Goal: Task Accomplishment & Management: Use online tool/utility

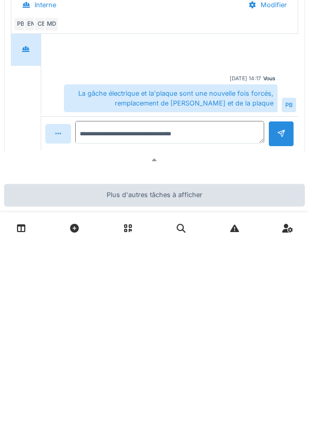
scroll to position [1071, 0]
click at [217, 325] on textarea "**********" at bounding box center [169, 313] width 189 height 23
type textarea "**********"
click at [273, 322] on div at bounding box center [281, 314] width 26 height 25
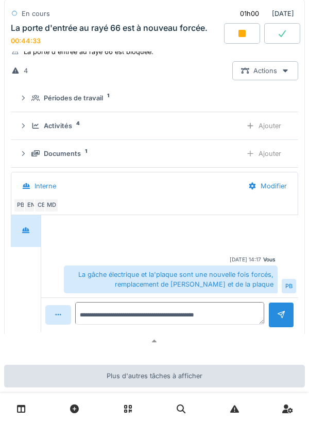
click at [262, 131] on div "Ajouter" at bounding box center [263, 125] width 53 height 19
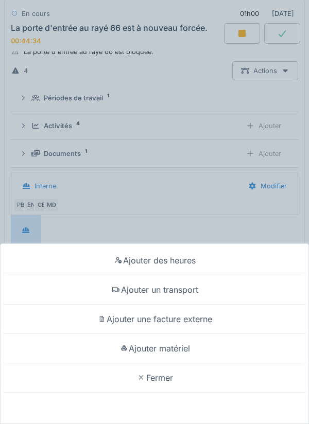
click at [189, 292] on div "Ajouter un transport" at bounding box center [155, 289] width 304 height 29
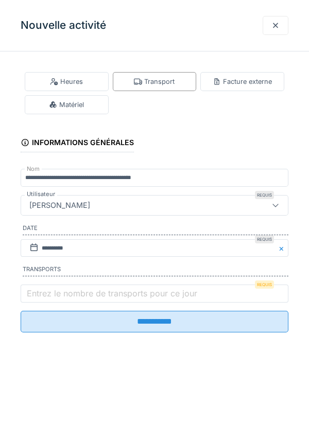
click at [151, 300] on label "Entrez le nombre de transports pour ce jour" at bounding box center [112, 293] width 175 height 12
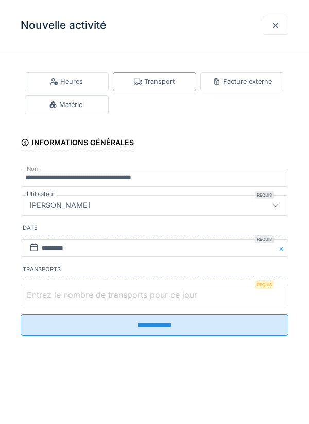
click at [151, 300] on input "Entrez le nombre de transports pour ce jour" at bounding box center [155, 296] width 268 height 22
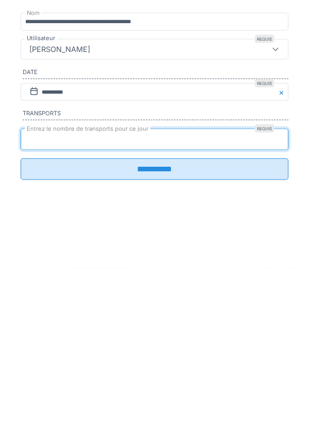
type input "*"
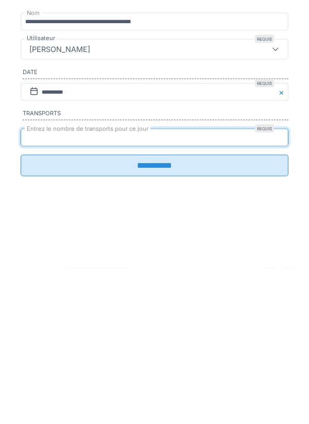
click at [204, 329] on input "**********" at bounding box center [155, 322] width 268 height 22
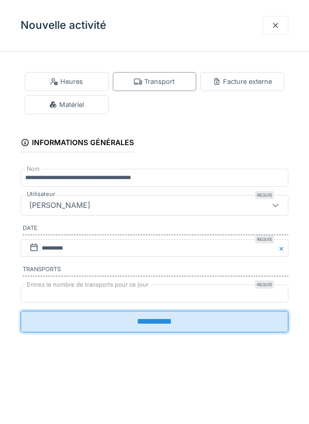
click at [171, 327] on input "**********" at bounding box center [155, 322] width 268 height 22
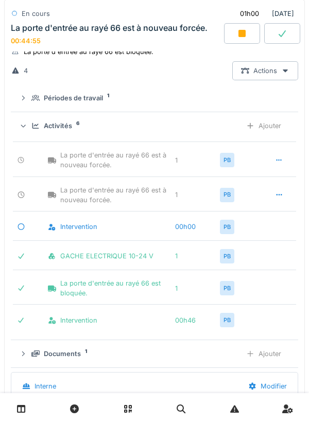
click at [280, 198] on icon at bounding box center [279, 195] width 8 height 7
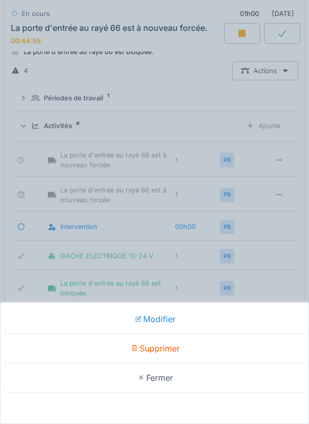
click at [178, 349] on div "Supprimer" at bounding box center [155, 348] width 304 height 29
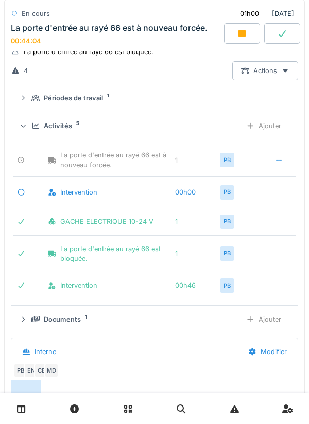
click at [263, 132] on div "Ajouter" at bounding box center [263, 125] width 53 height 19
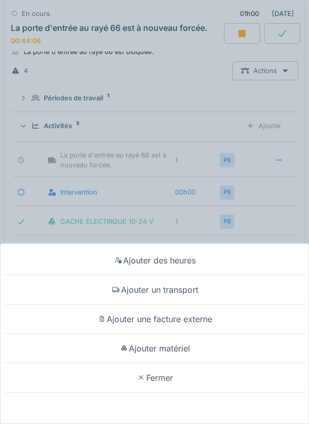
click at [183, 350] on div "Ajouter matériel" at bounding box center [155, 348] width 304 height 29
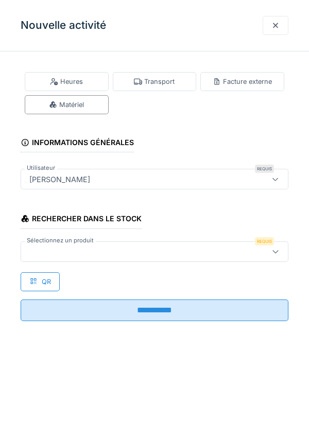
click at [165, 253] on div at bounding box center [137, 251] width 225 height 11
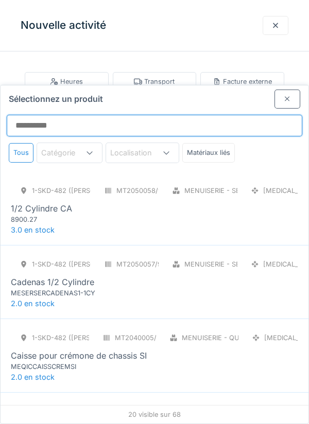
click at [163, 115] on input "Sélectionnez un produit" at bounding box center [155, 126] width 296 height 22
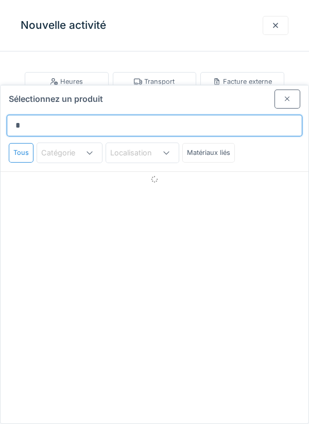
type input "*****"
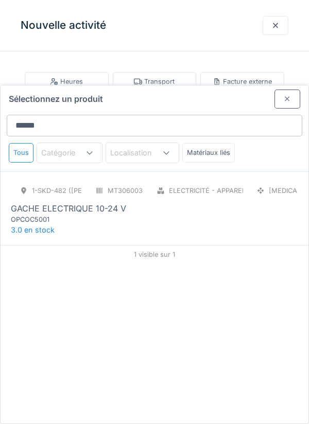
click at [29, 215] on div "OPCOC5001" at bounding box center [73, 220] width 124 height 10
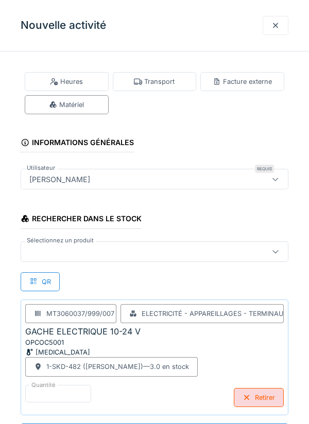
scroll to position [1, 0]
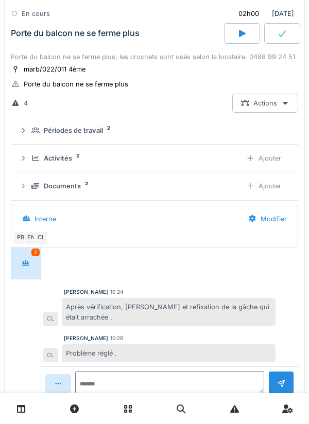
scroll to position [0, 0]
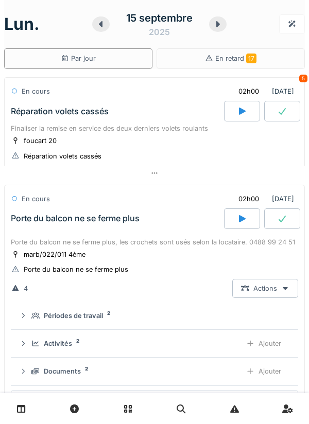
click at [215, 26] on icon at bounding box center [218, 24] width 10 height 8
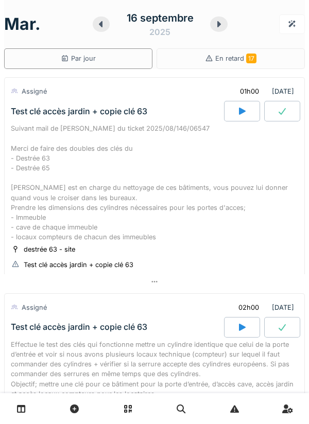
click at [100, 27] on icon at bounding box center [101, 24] width 10 height 8
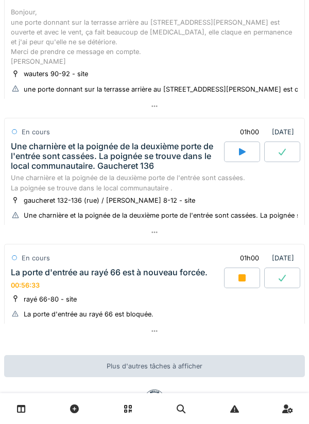
scroll to position [521, 0]
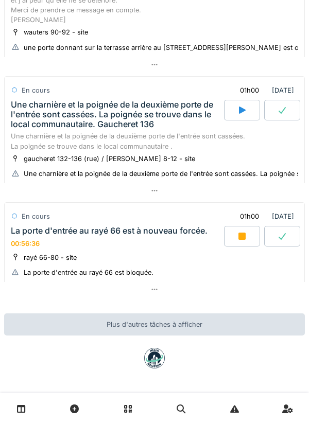
click at [240, 236] on icon at bounding box center [241, 236] width 7 height 7
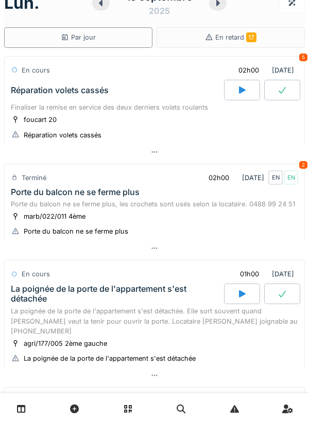
scroll to position [0, 0]
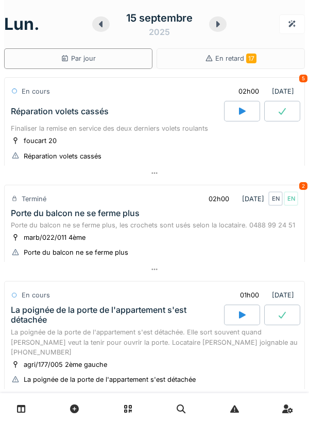
click at [215, 24] on icon at bounding box center [218, 24] width 10 height 8
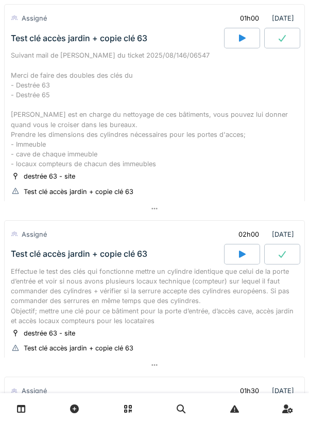
scroll to position [98, 0]
